Goal: Transaction & Acquisition: Purchase product/service

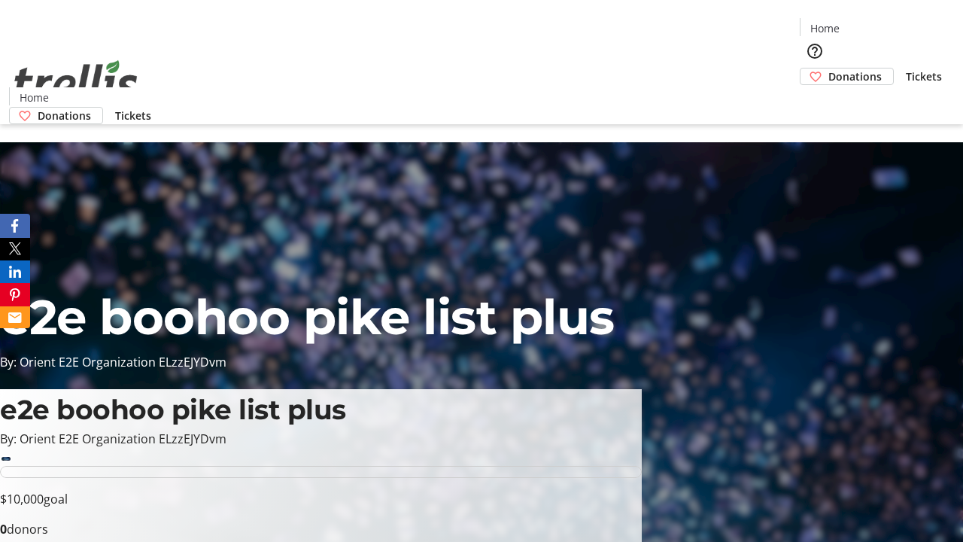
click at [828, 68] on span "Donations" at bounding box center [854, 76] width 53 height 16
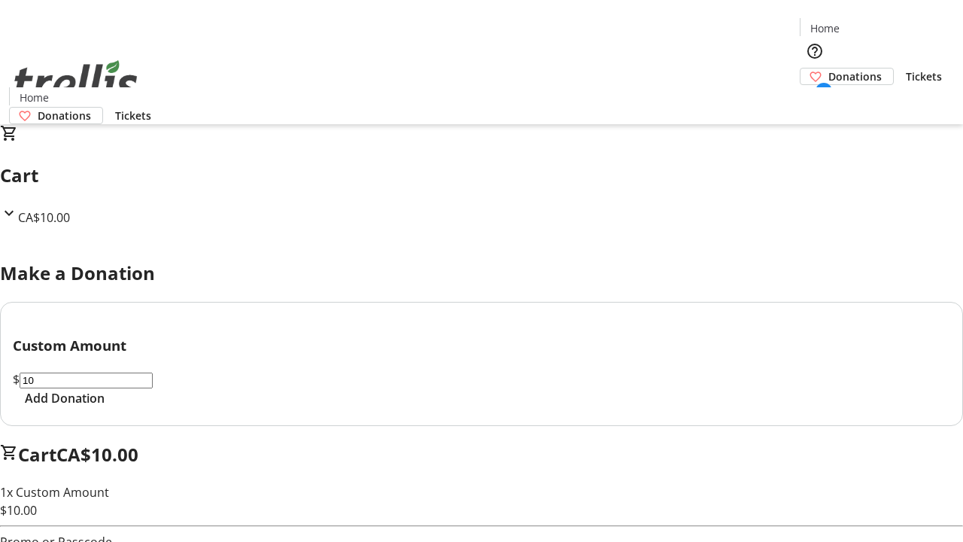
select select "CA"
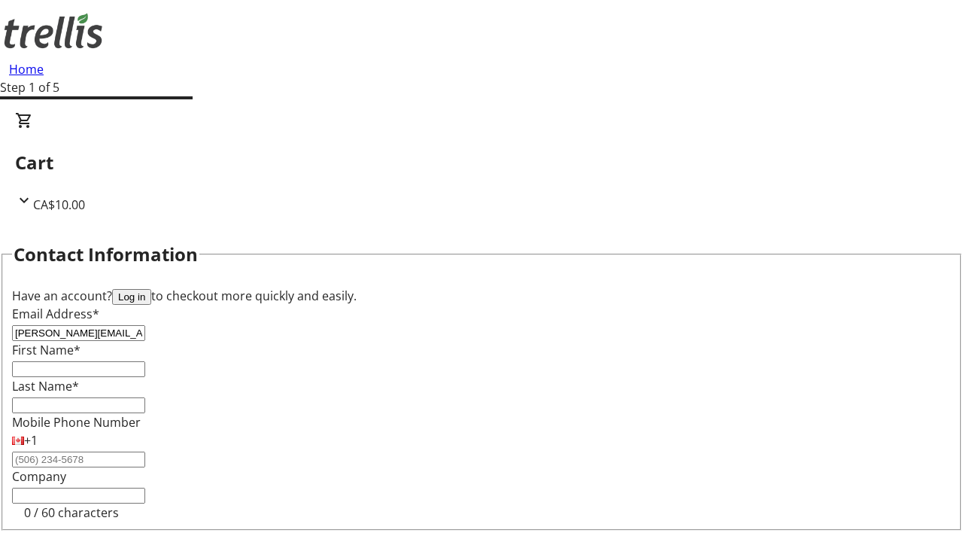
type input "[PERSON_NAME][EMAIL_ADDRESS][DOMAIN_NAME]"
type input "[PERSON_NAME]"
type input "[STREET_ADDRESS][PERSON_NAME]"
type input "Kelowna"
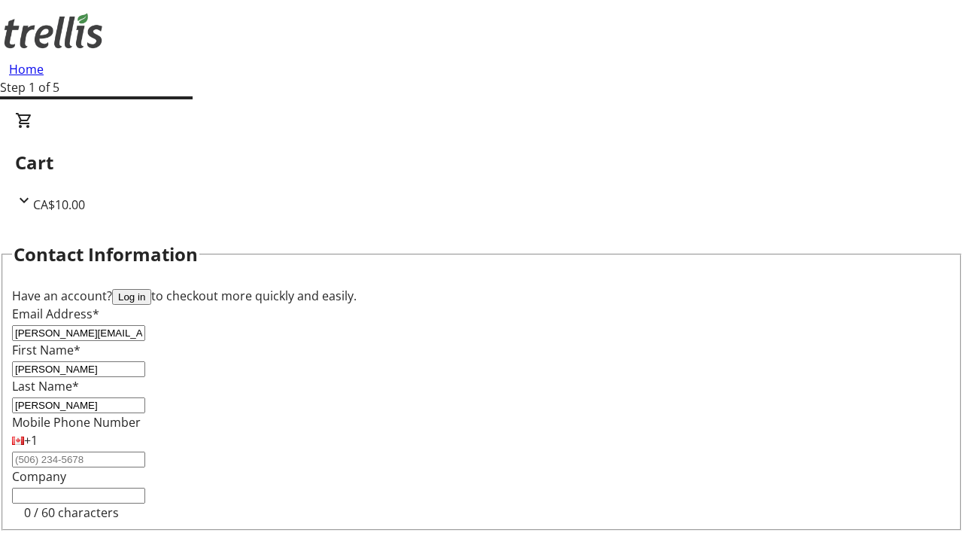
scroll to position [202, 0]
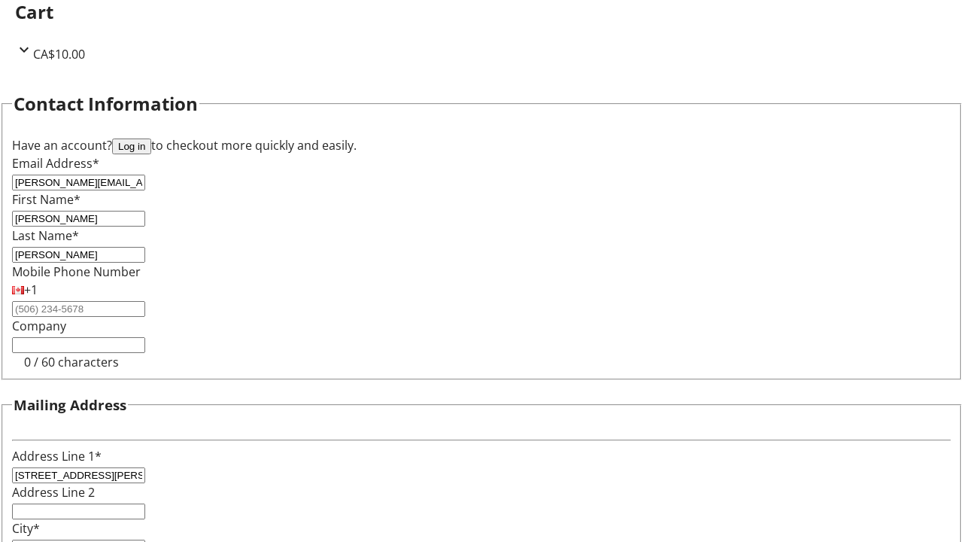
select select "BC"
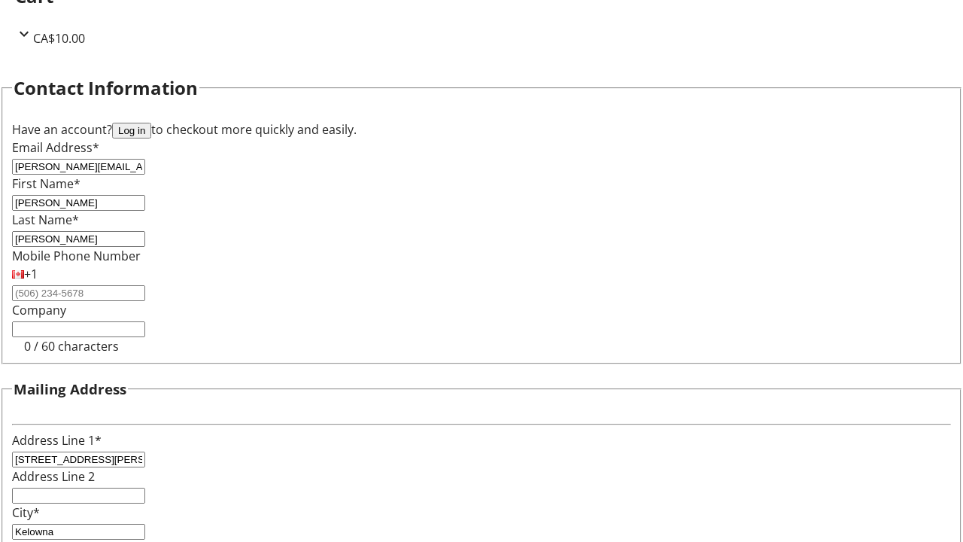
type input "Kelowna"
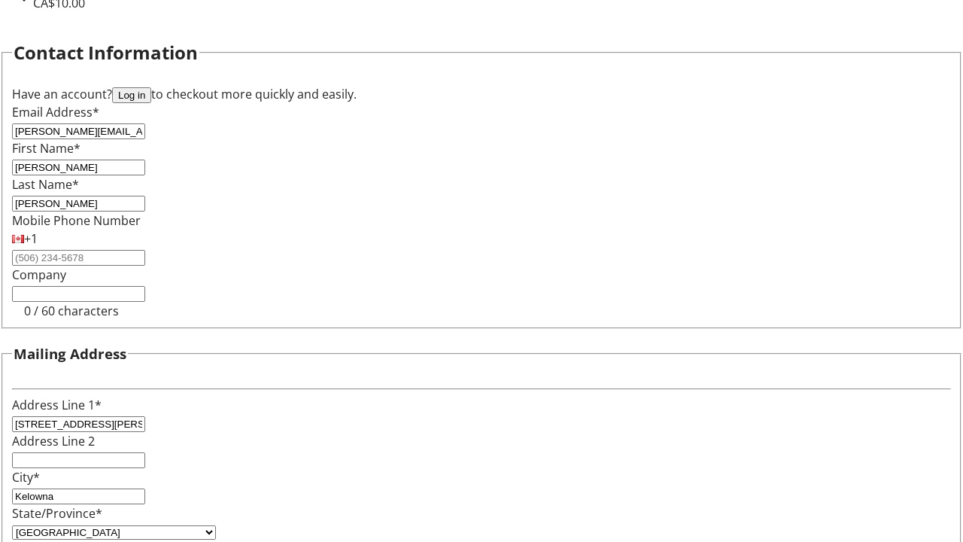
type input "V1Y 0C2"
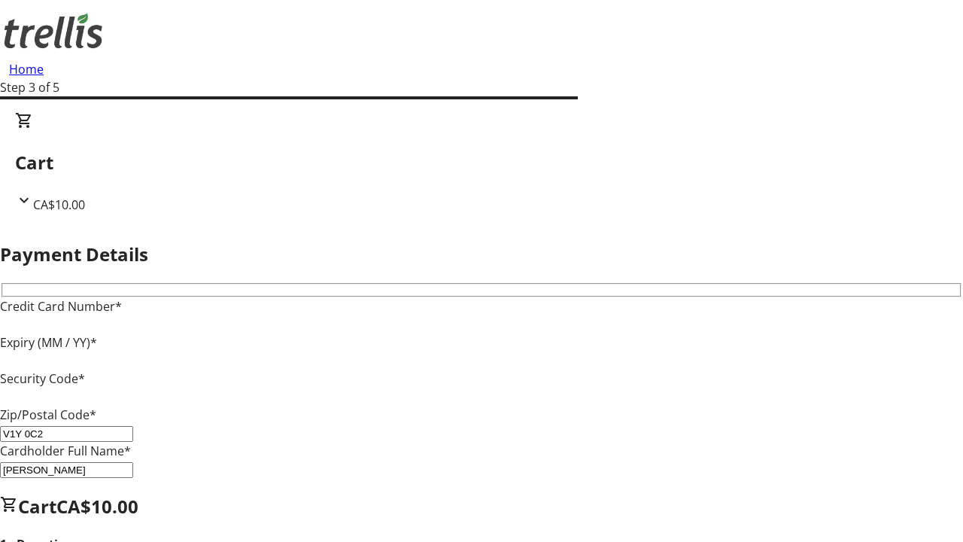
type input "V1Y 0C2"
